Goal: Check status

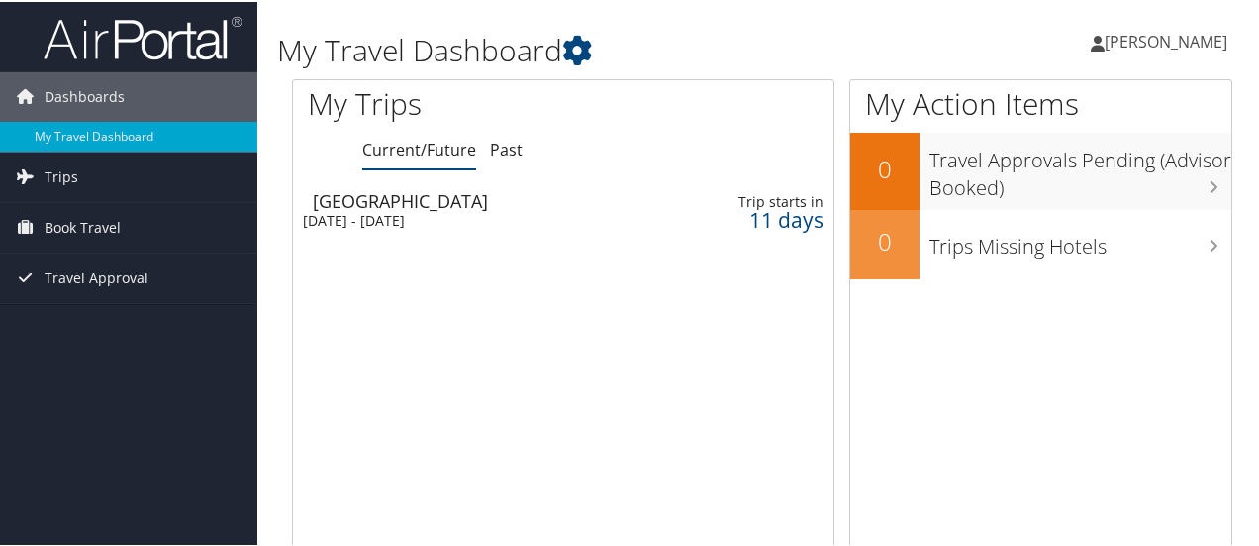
click at [529, 211] on div "[DATE] - [DATE]" at bounding box center [471, 219] width 336 height 18
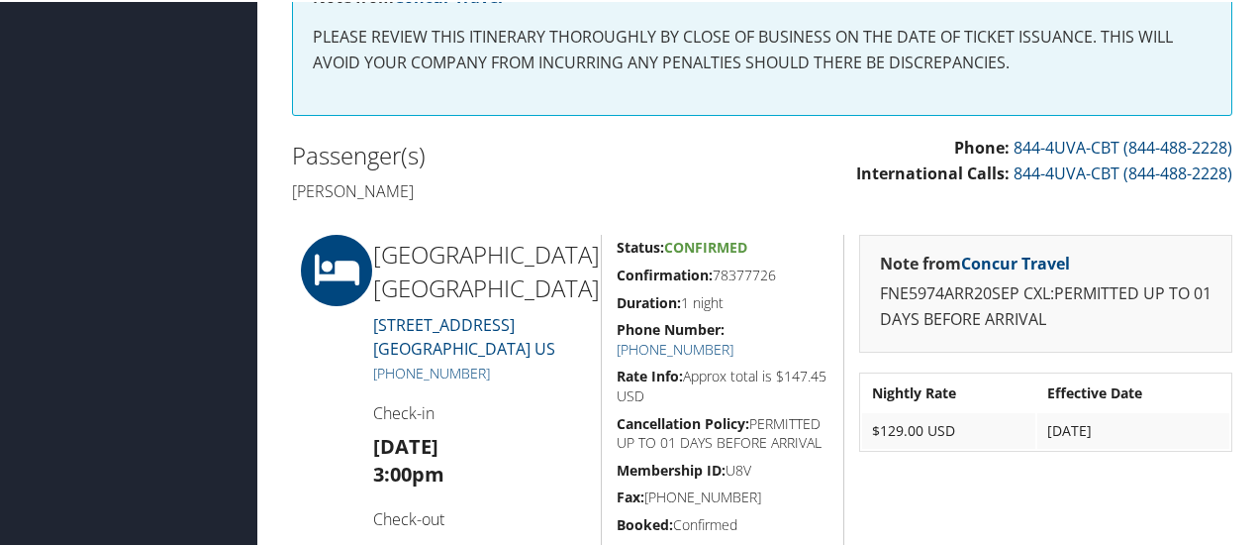
scroll to position [471, 0]
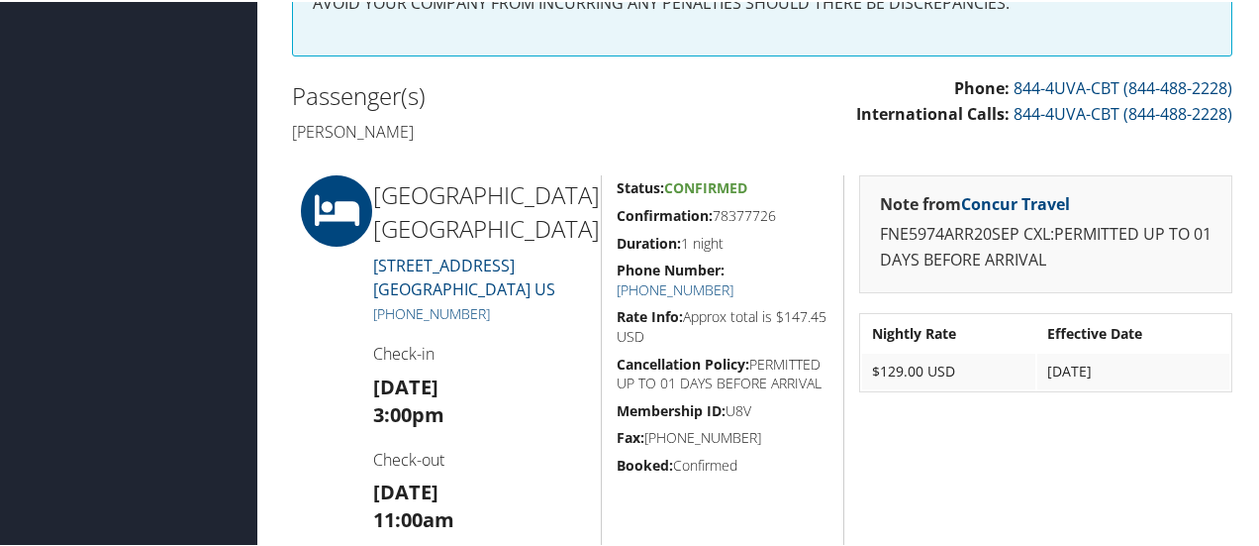
click at [878, 445] on div "Note from Concur Travel FNE5974ARR20SEP CXL:PERMITTED UP TO 01 DAYS BEFORE ARRI…" at bounding box center [1046, 362] width 404 height 378
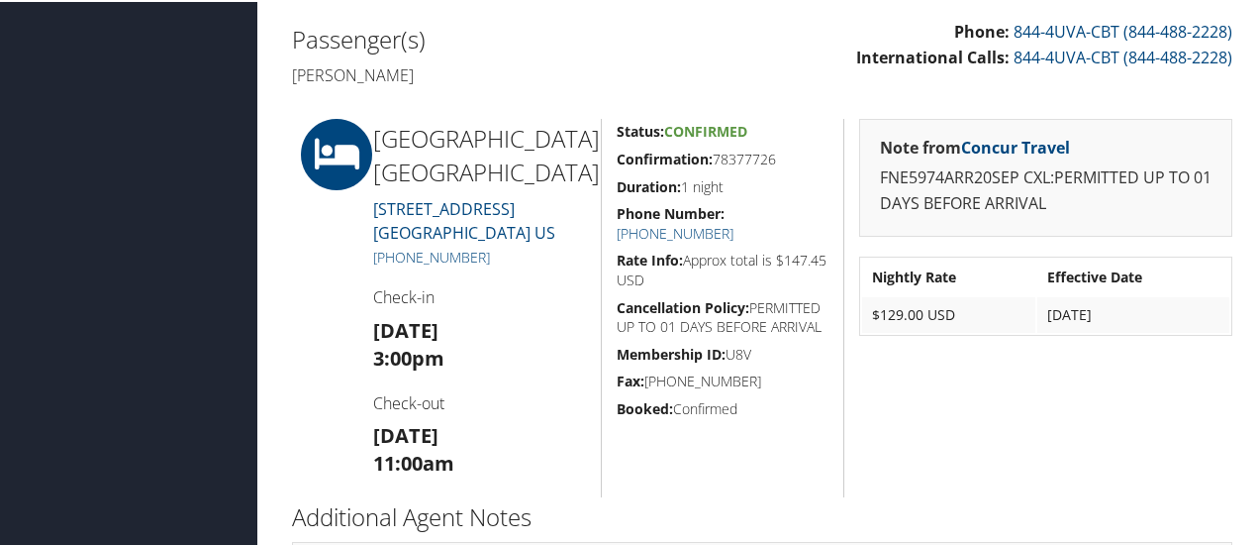
scroll to position [534, 0]
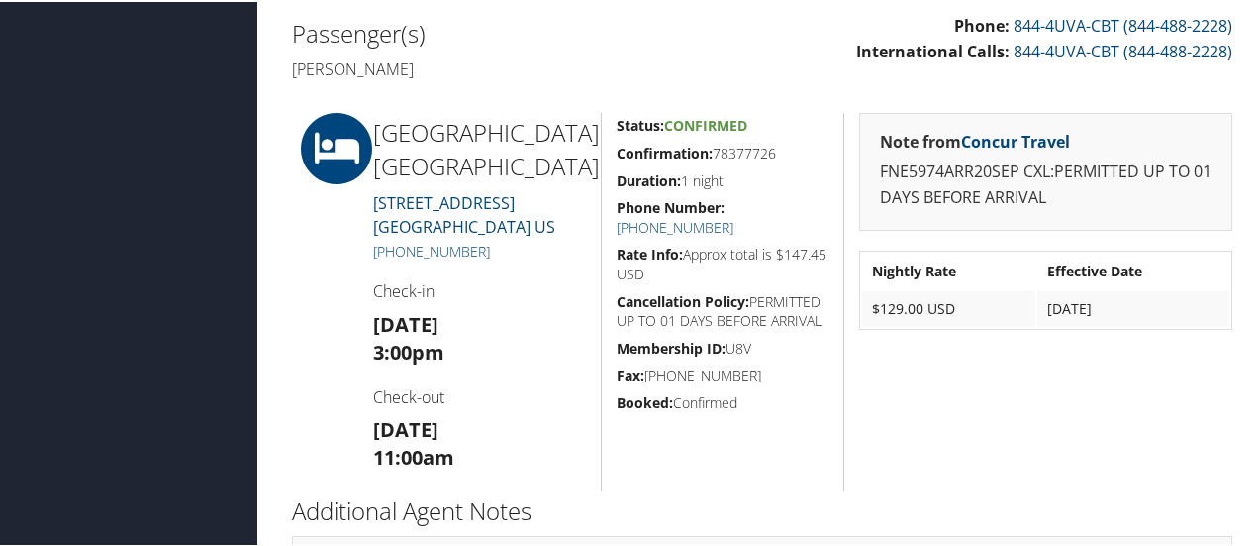
drag, startPoint x: 777, startPoint y: 150, endPoint x: 713, endPoint y: 152, distance: 64.4
click at [713, 152] on h5 "Confirmation: 78377726" at bounding box center [723, 152] width 212 height 20
copy h5 "78377726"
